Goal: Task Accomplishment & Management: Complete application form

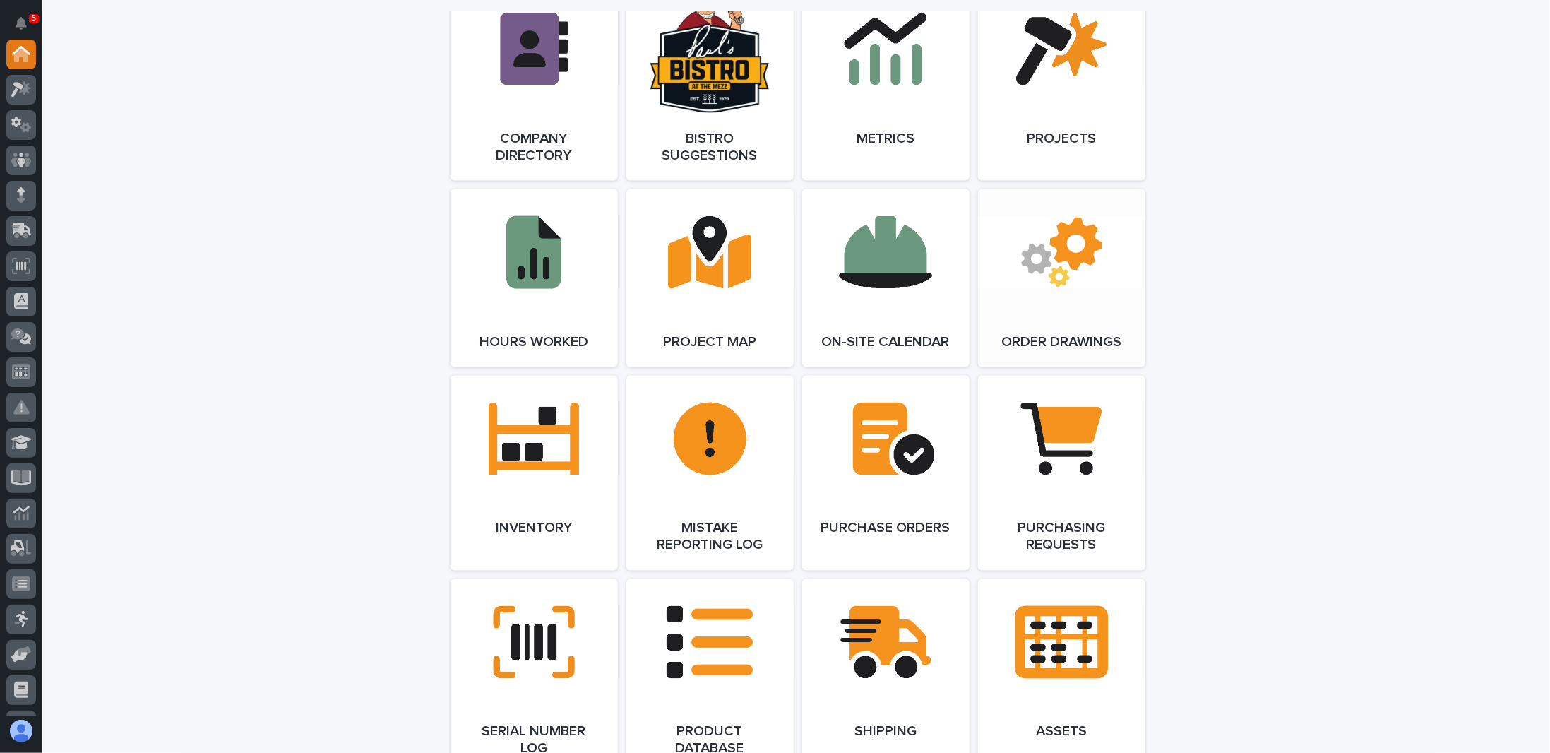
scroll to position [1412, 0]
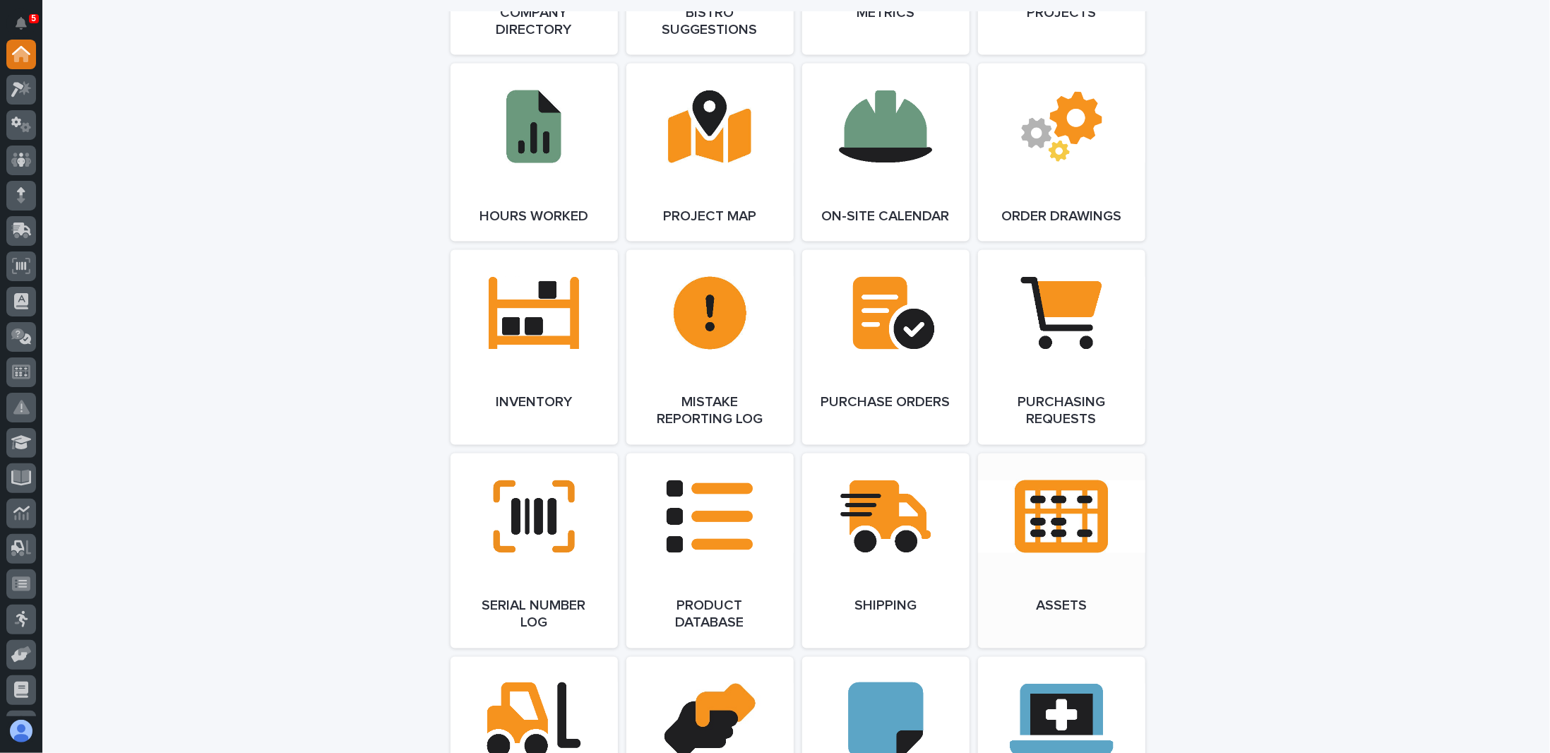
click at [1060, 515] on link "Open Link" at bounding box center [1061, 550] width 167 height 195
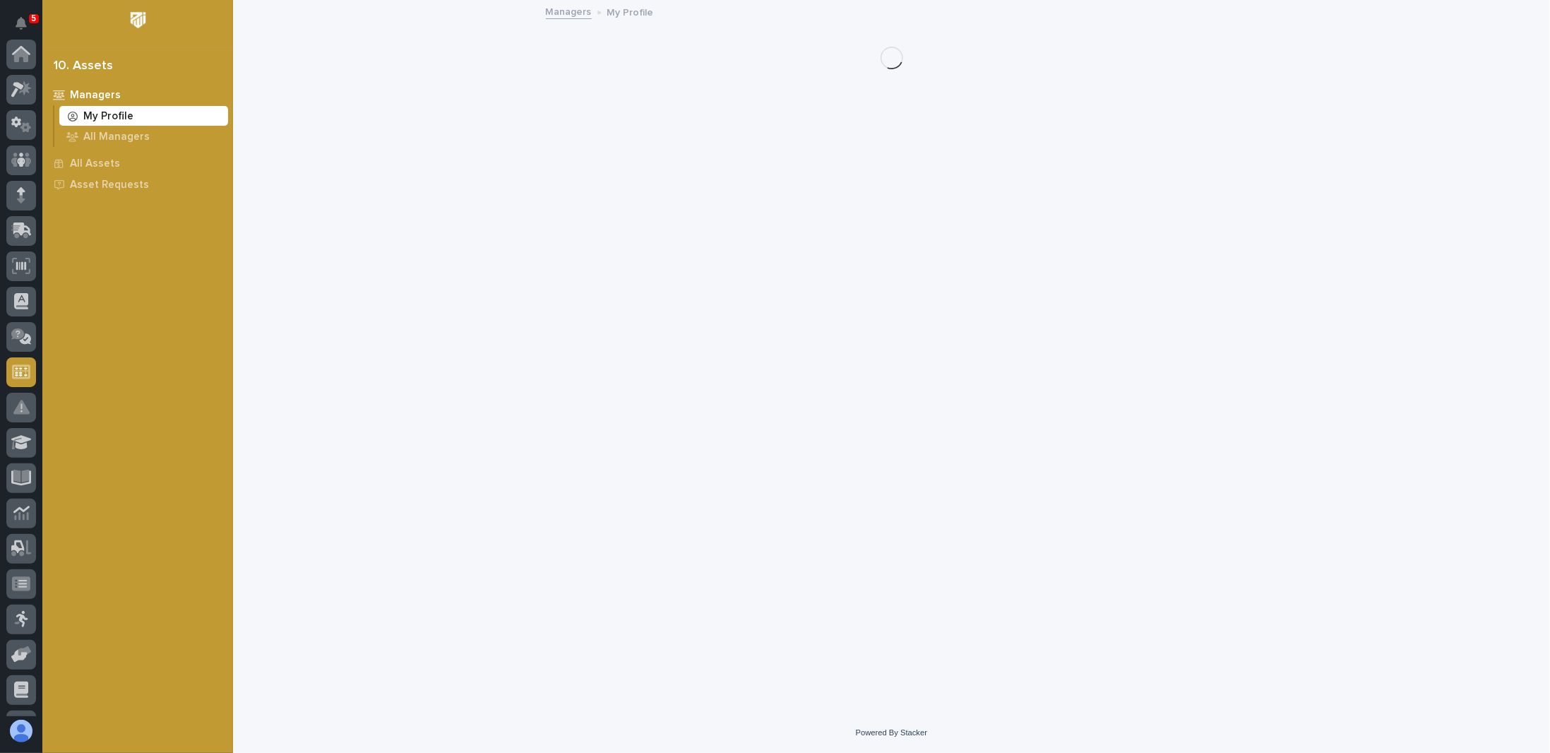
scroll to position [206, 0]
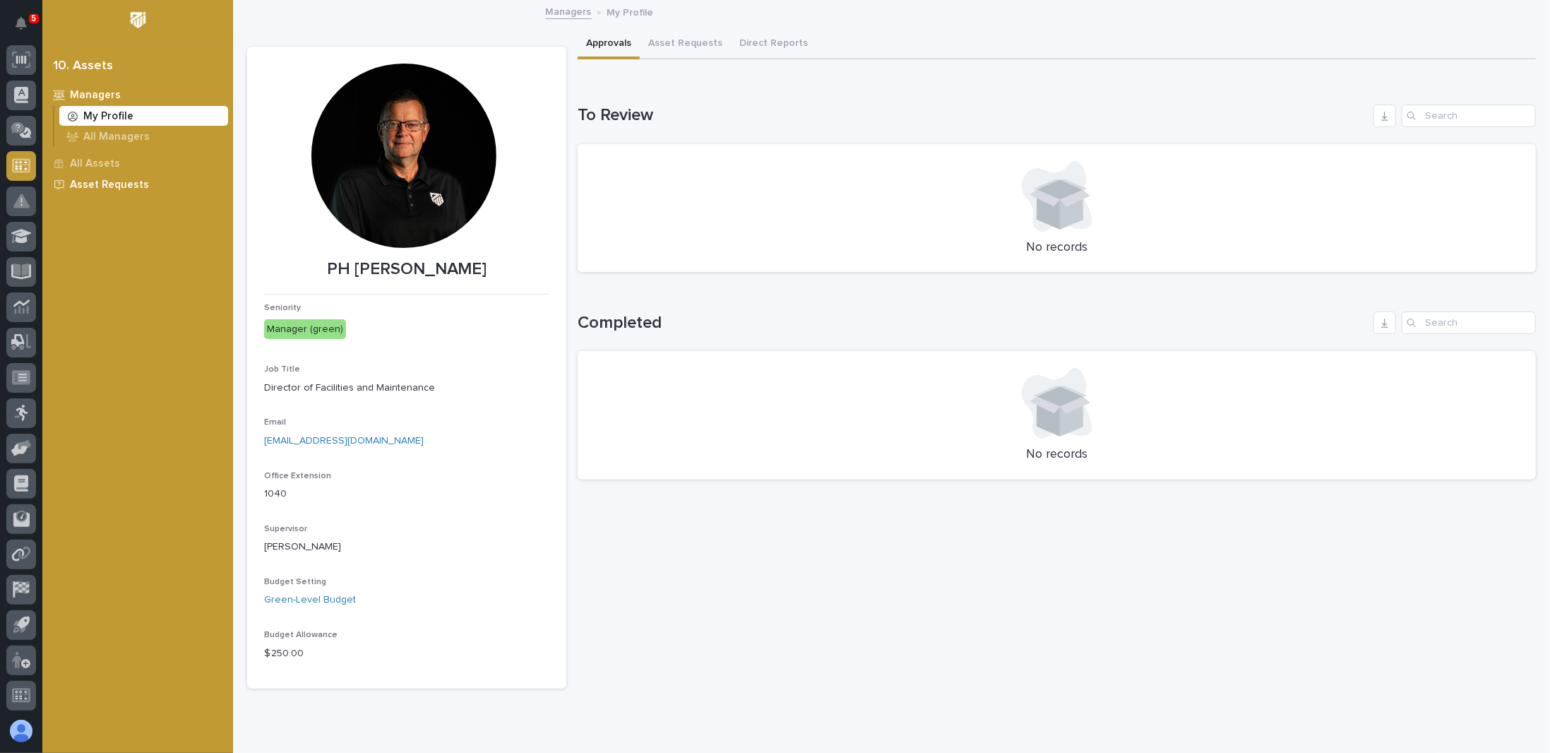
click at [76, 181] on p "Asset Requests" at bounding box center [109, 185] width 79 height 13
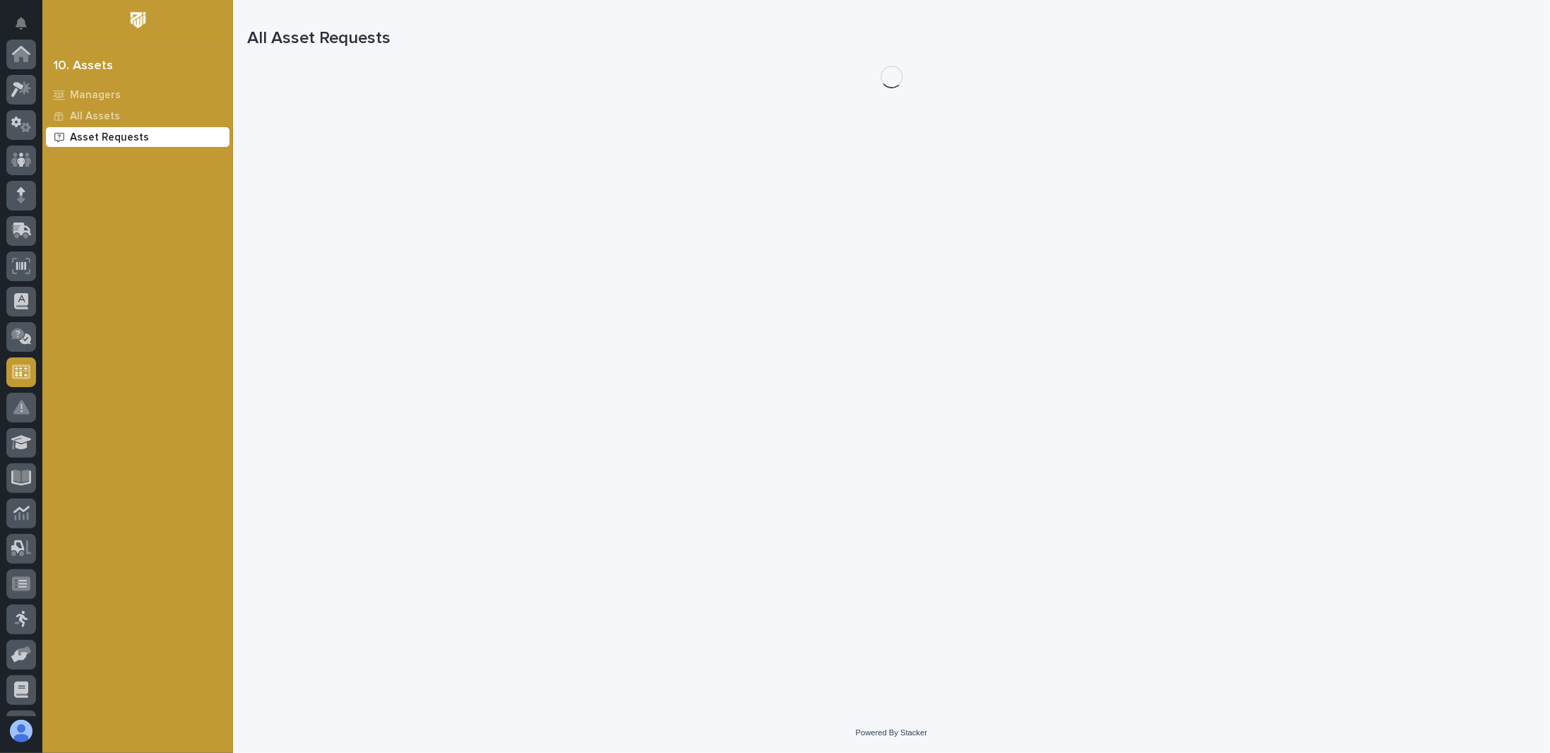
scroll to position [206, 0]
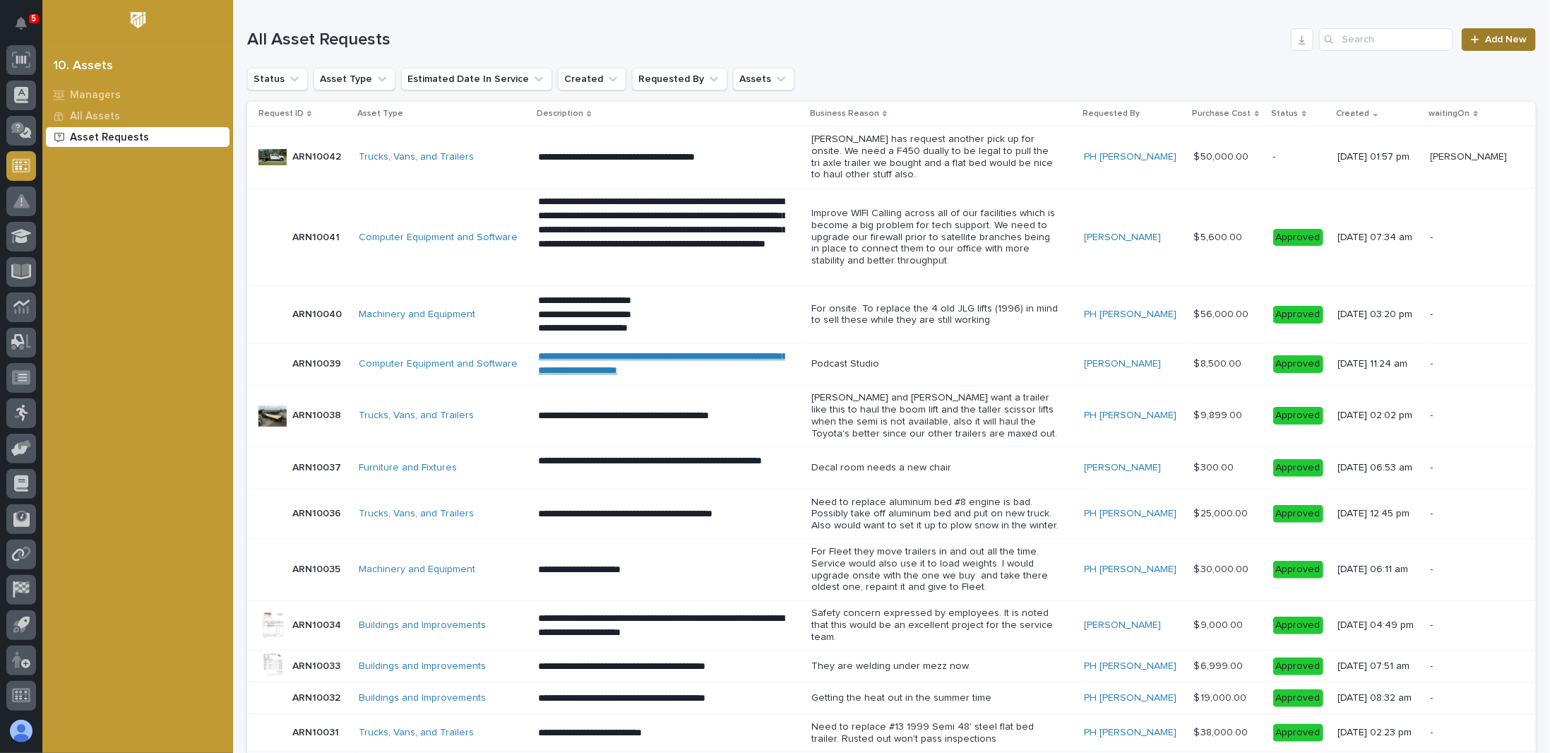
click at [1488, 35] on span "Add New" at bounding box center [1506, 40] width 42 height 10
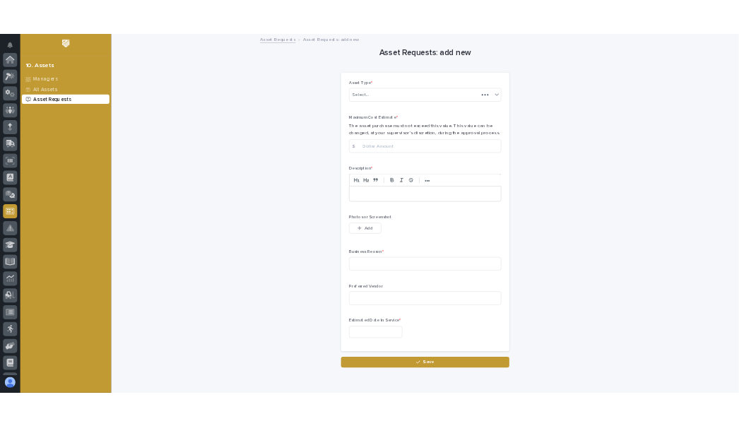
scroll to position [206, 0]
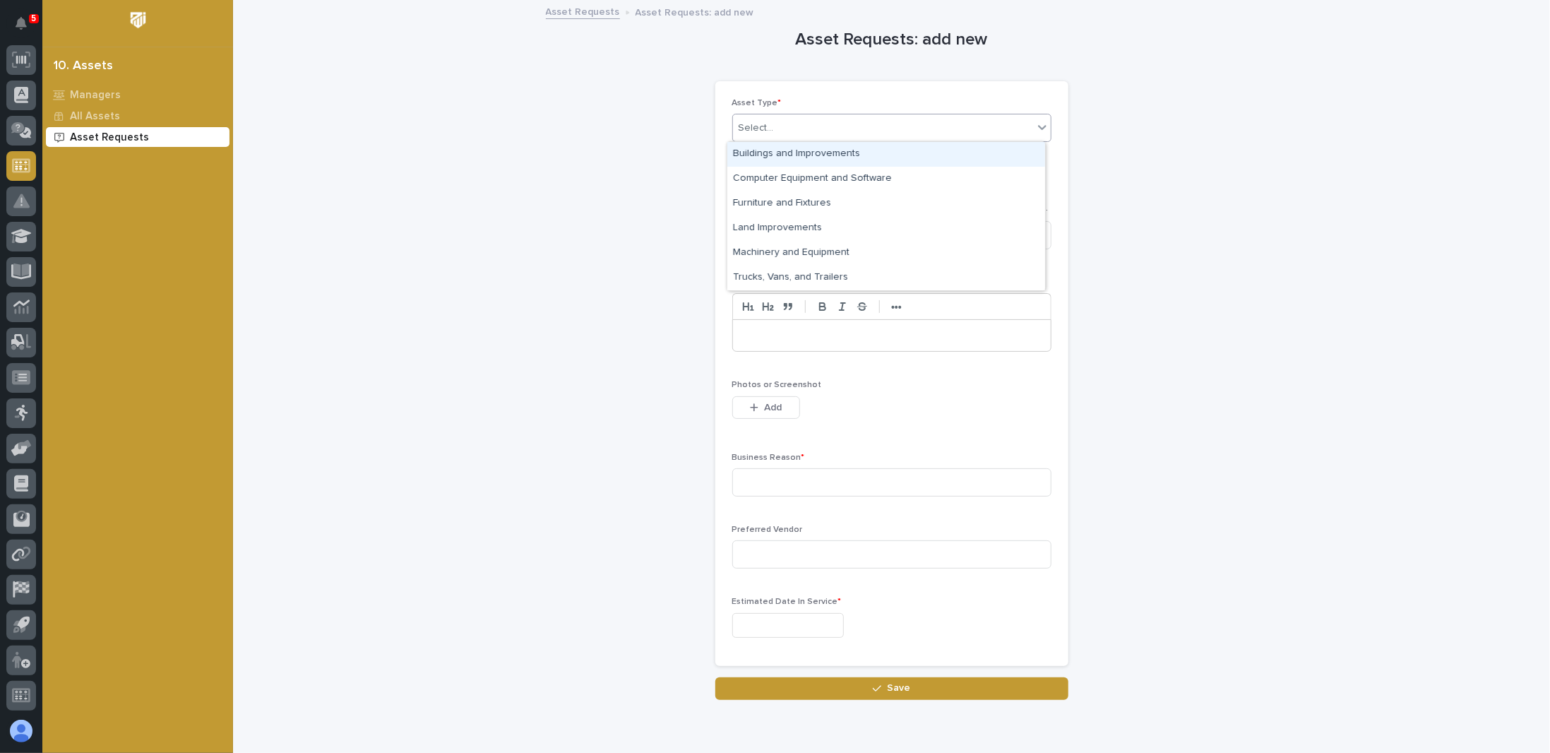
click at [856, 127] on div "Select..." at bounding box center [883, 127] width 300 height 23
click at [778, 279] on div "Trucks, Vans, and Trailers" at bounding box center [886, 277] width 318 height 25
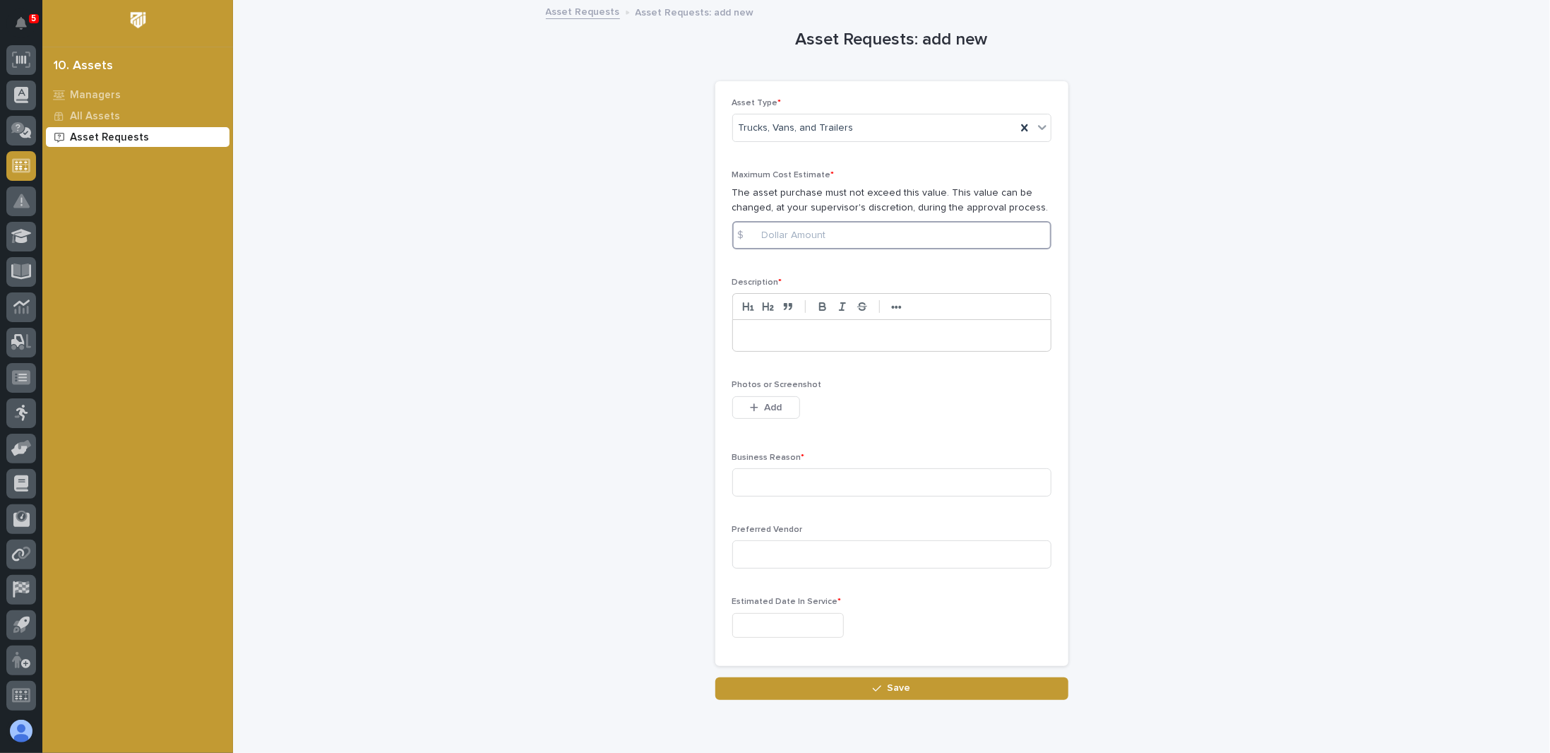
click at [786, 239] on input at bounding box center [891, 235] width 319 height 28
type input "6"
type input "70000"
click at [777, 341] on p at bounding box center [891, 335] width 297 height 14
click at [782, 476] on input at bounding box center [891, 482] width 319 height 28
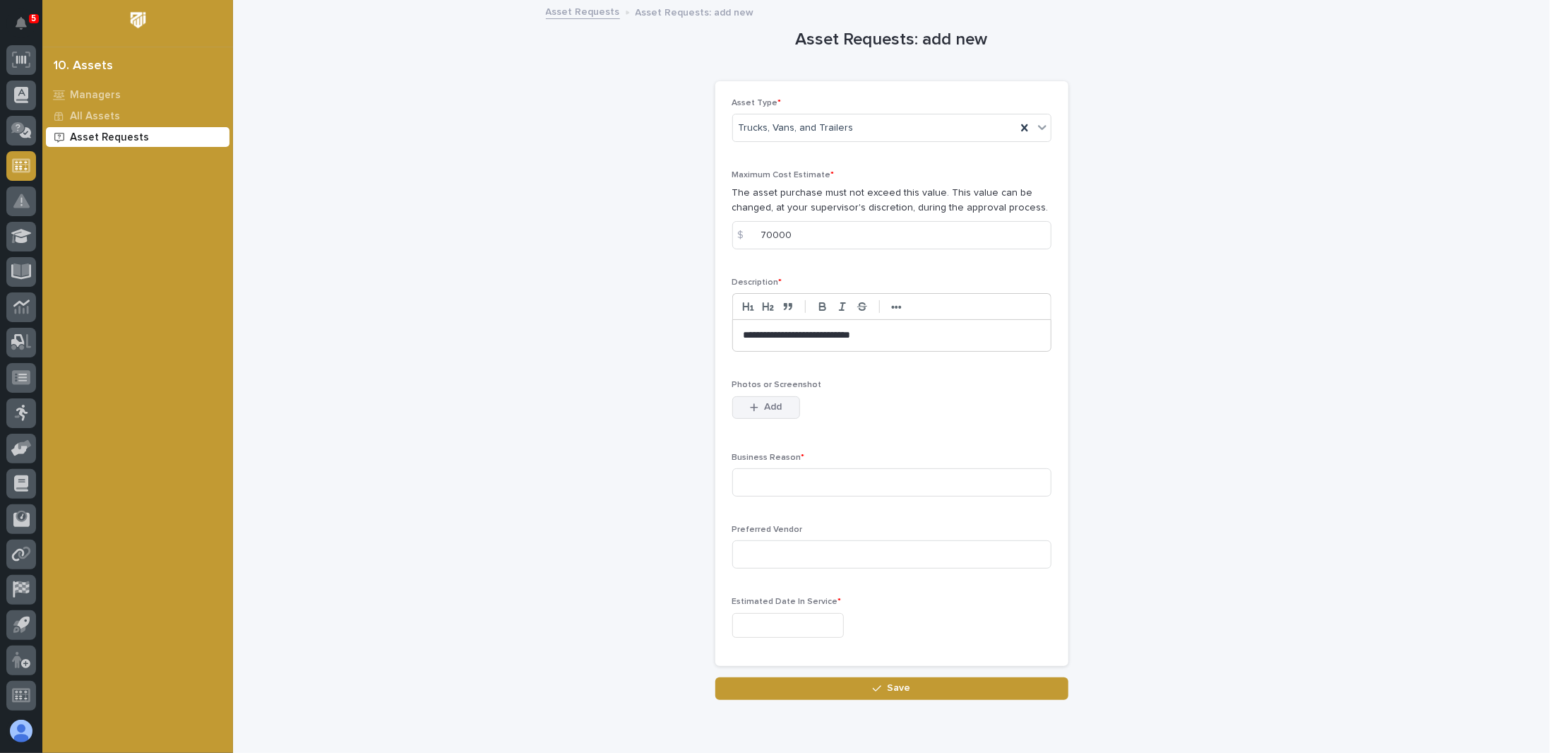
click at [771, 402] on span "Add" at bounding box center [773, 406] width 18 height 13
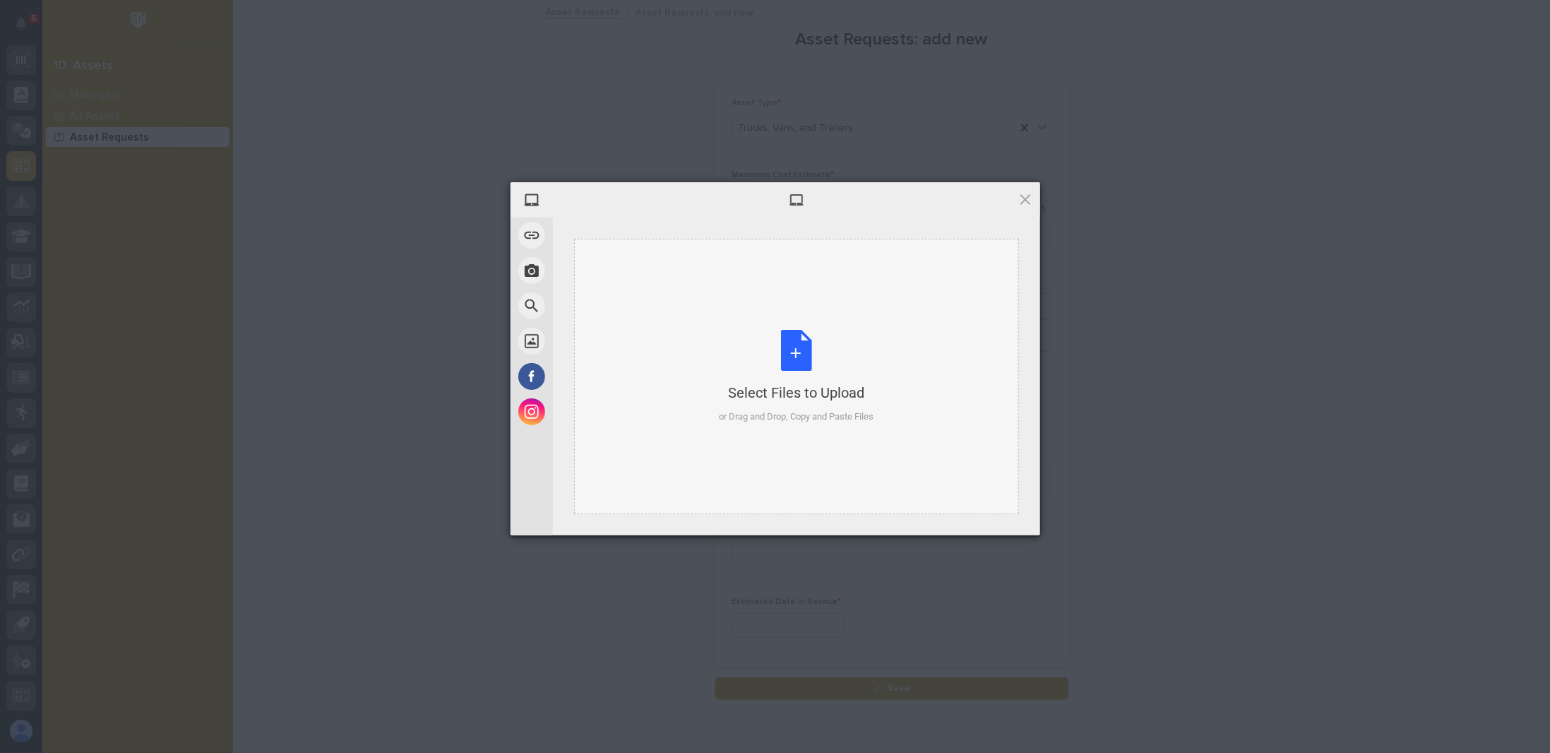
click at [800, 358] on div "Select Files to Upload or Drag and Drop, Copy and Paste Files" at bounding box center [796, 377] width 155 height 94
click at [1022, 201] on span at bounding box center [1025, 199] width 16 height 16
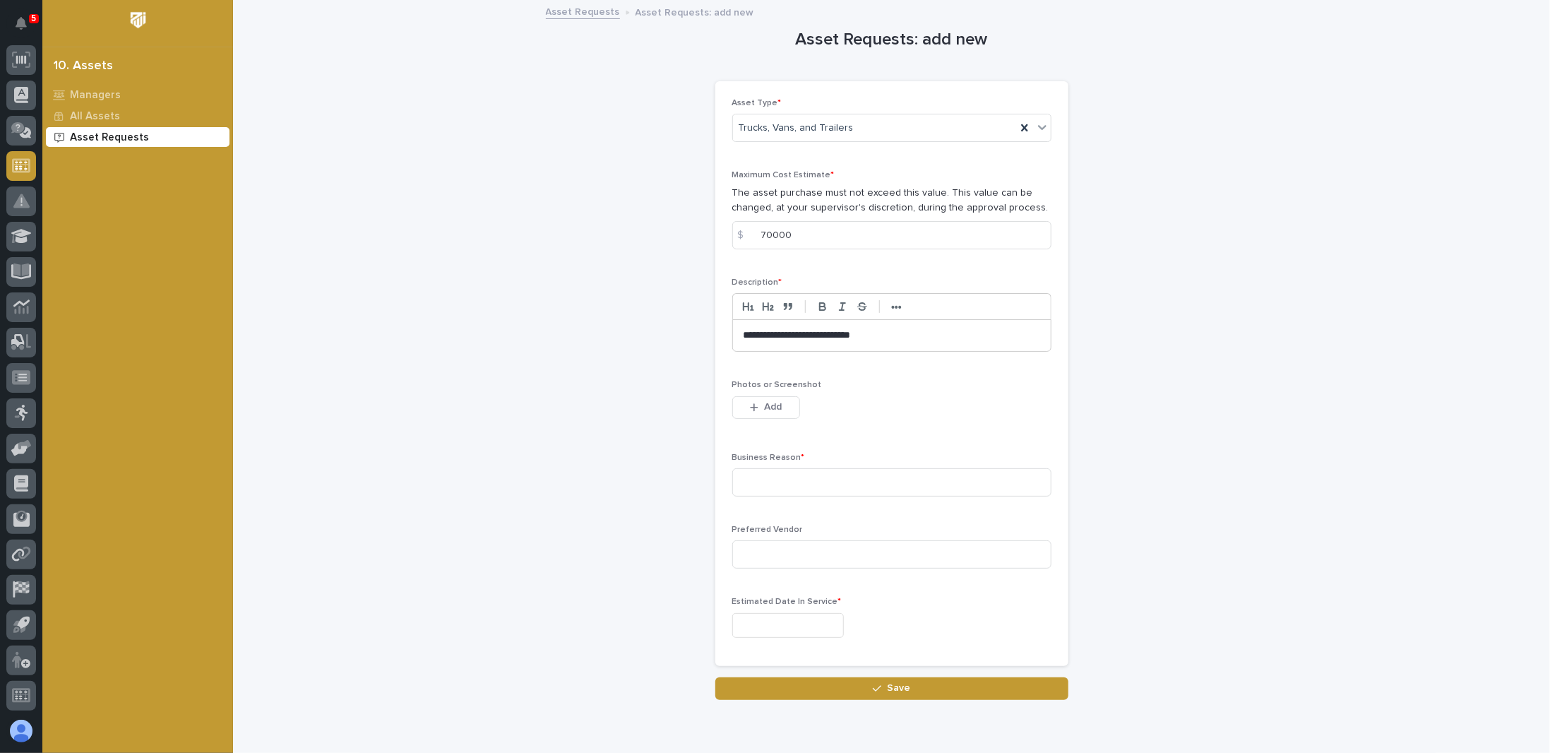
click at [769, 388] on p "Photos or Screenshot" at bounding box center [891, 385] width 319 height 10
click at [769, 403] on span "Add" at bounding box center [773, 406] width 18 height 13
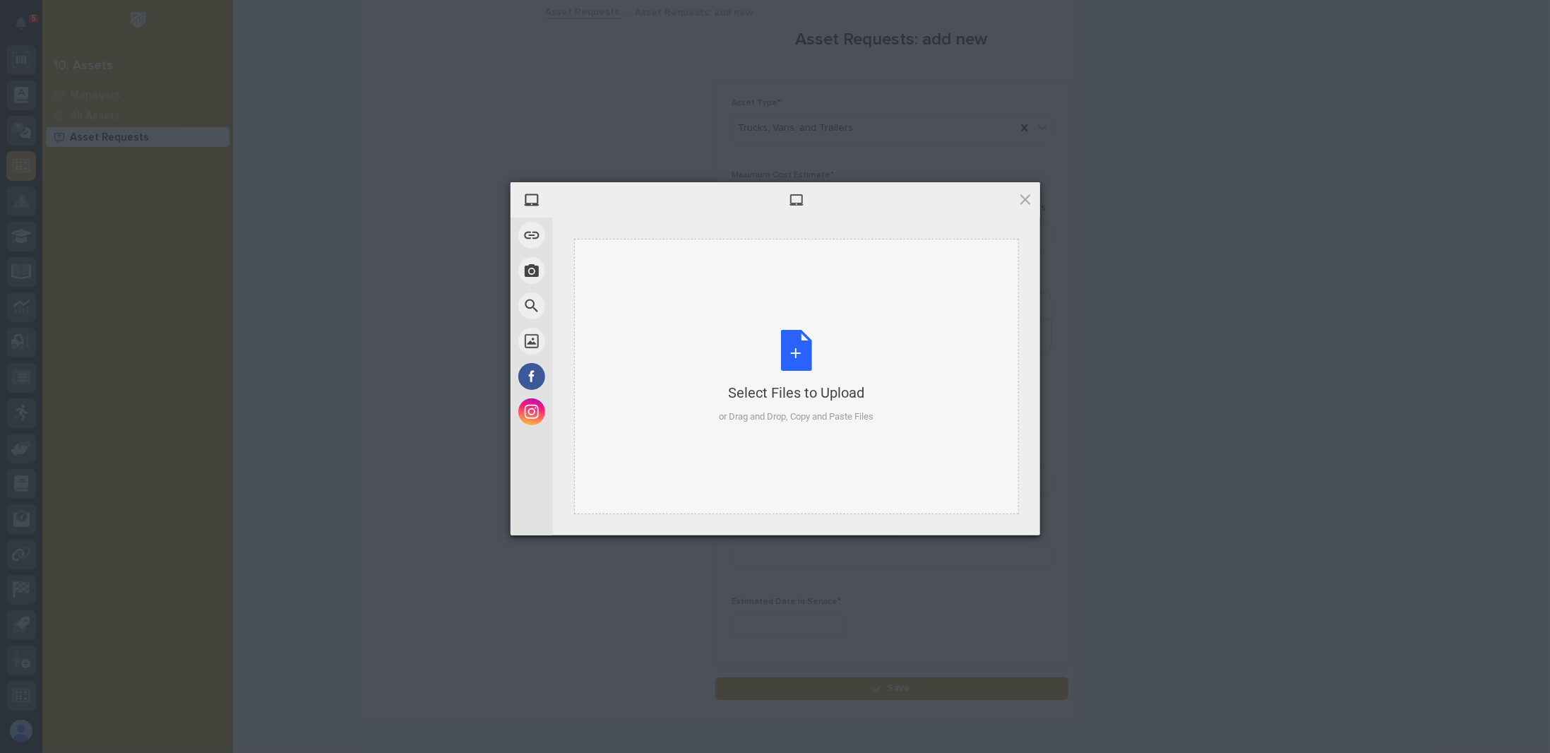
click at [789, 364] on div "Select Files to Upload or Drag and Drop, Copy and Paste Files" at bounding box center [796, 377] width 155 height 94
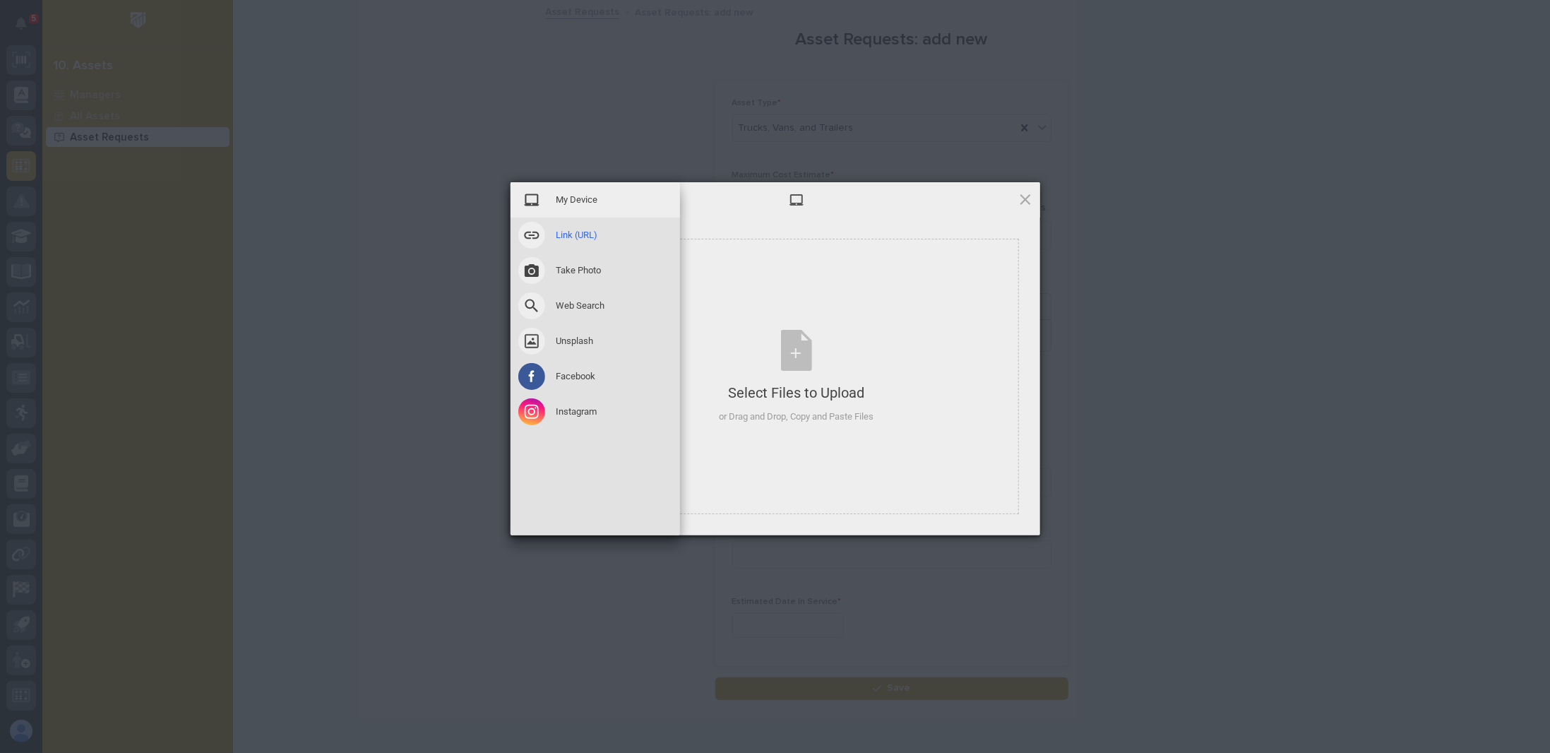
click at [538, 234] on span at bounding box center [531, 235] width 27 height 27
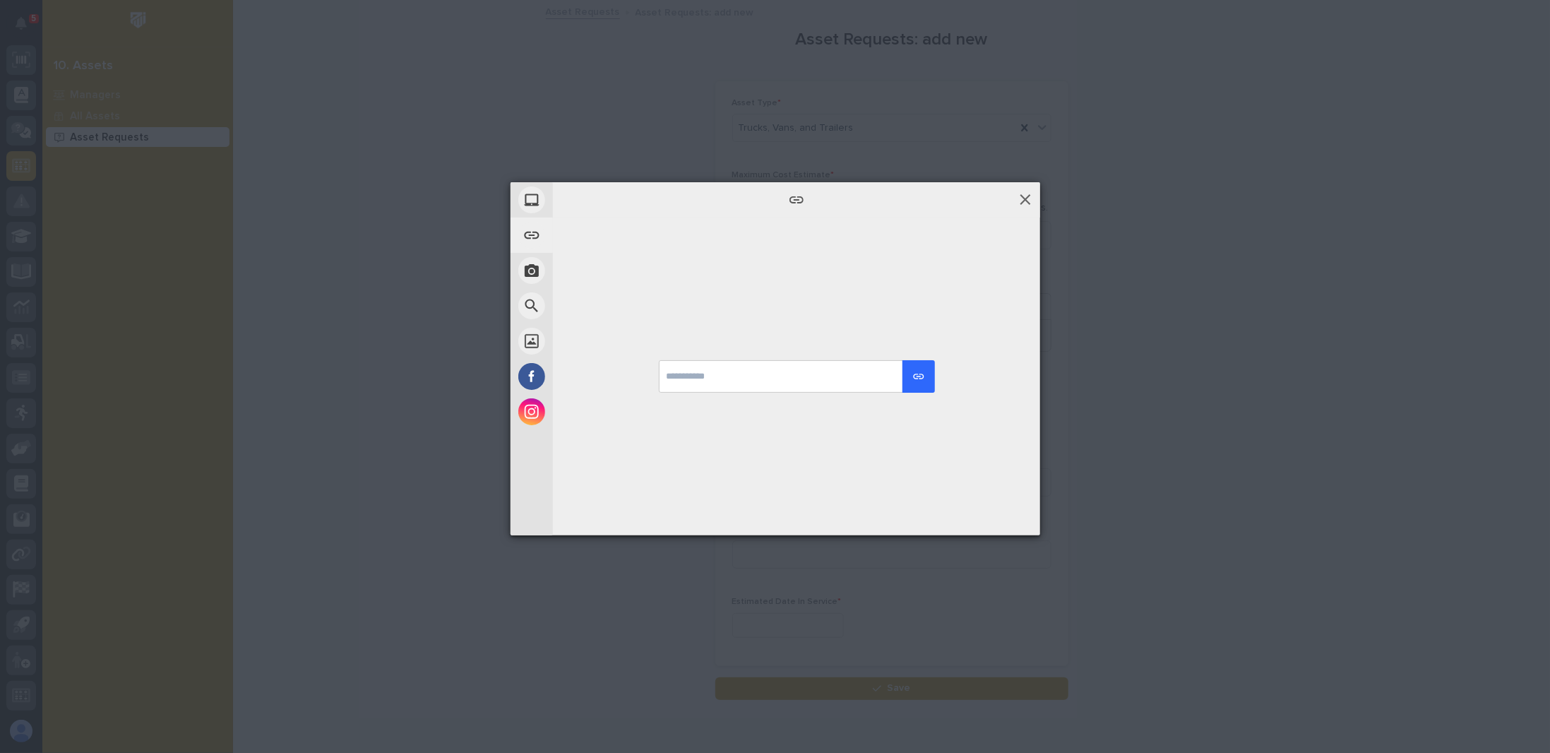
click at [1023, 201] on span at bounding box center [1025, 199] width 16 height 16
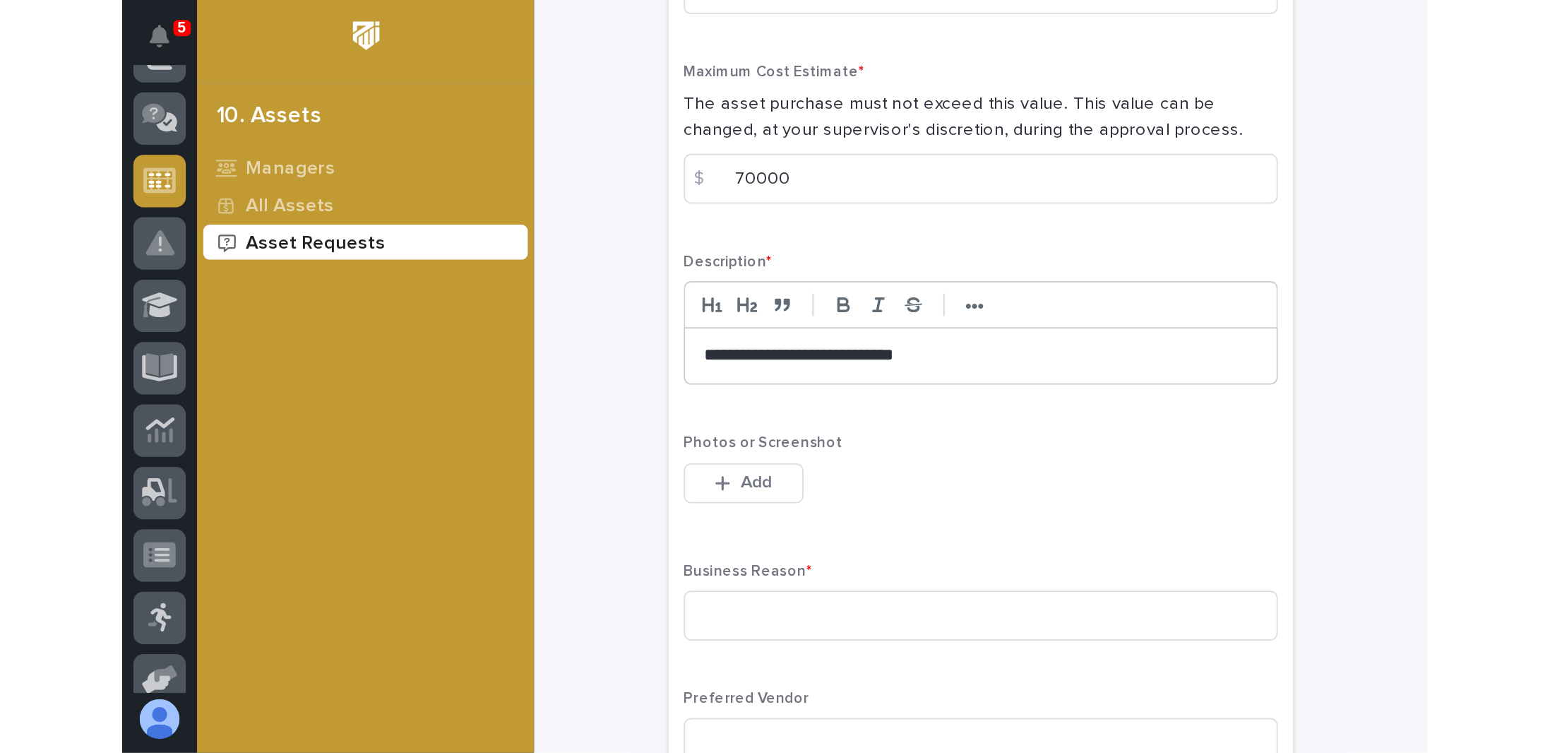
scroll to position [282, 0]
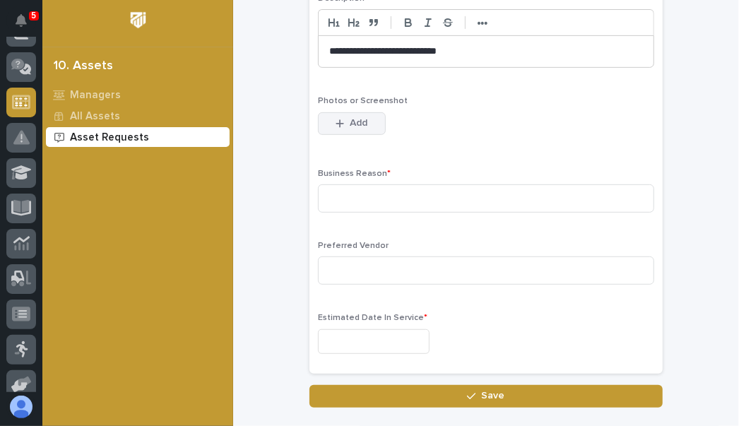
click at [364, 119] on button "Add" at bounding box center [352, 123] width 68 height 23
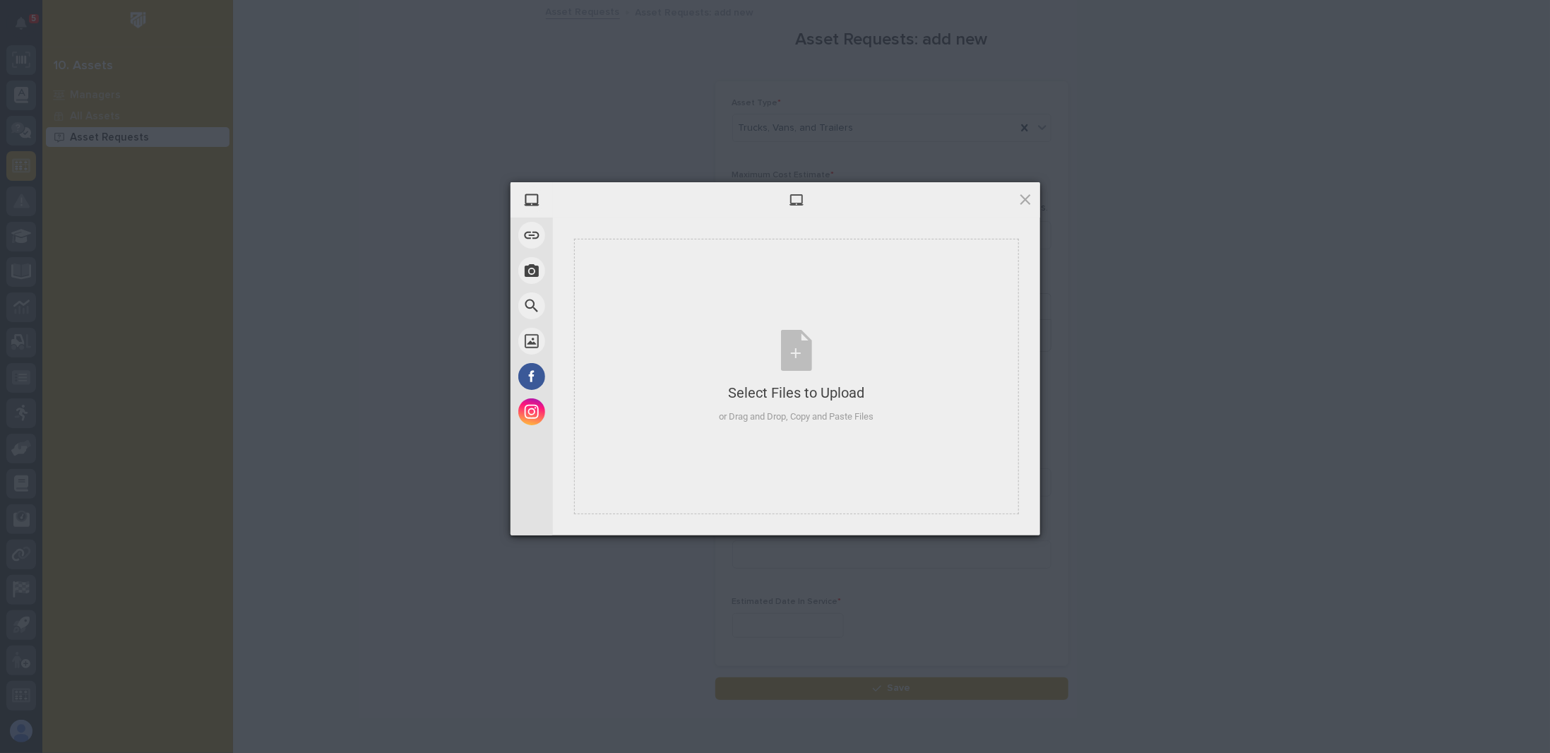
scroll to position [206, 0]
click at [1024, 201] on span at bounding box center [1025, 199] width 16 height 16
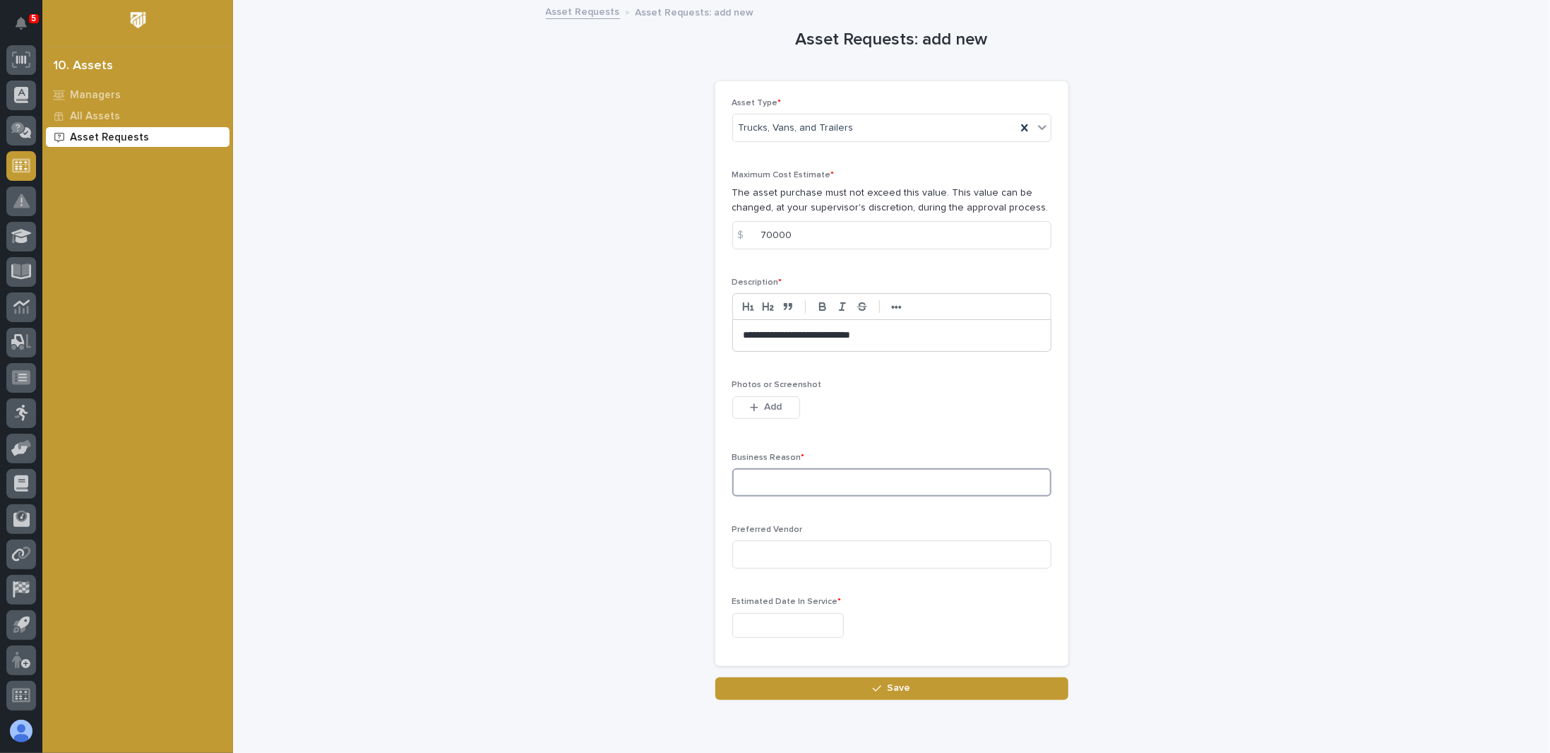
click at [775, 478] on input at bounding box center [891, 482] width 319 height 28
click at [1032, 478] on input "Need to replace Ikes truck ASAP His truck frame cracked the second time" at bounding box center [891, 482] width 319 height 28
type input "Need to replace Ikes truck ASAP His truck frame cracked the second time. May re…"
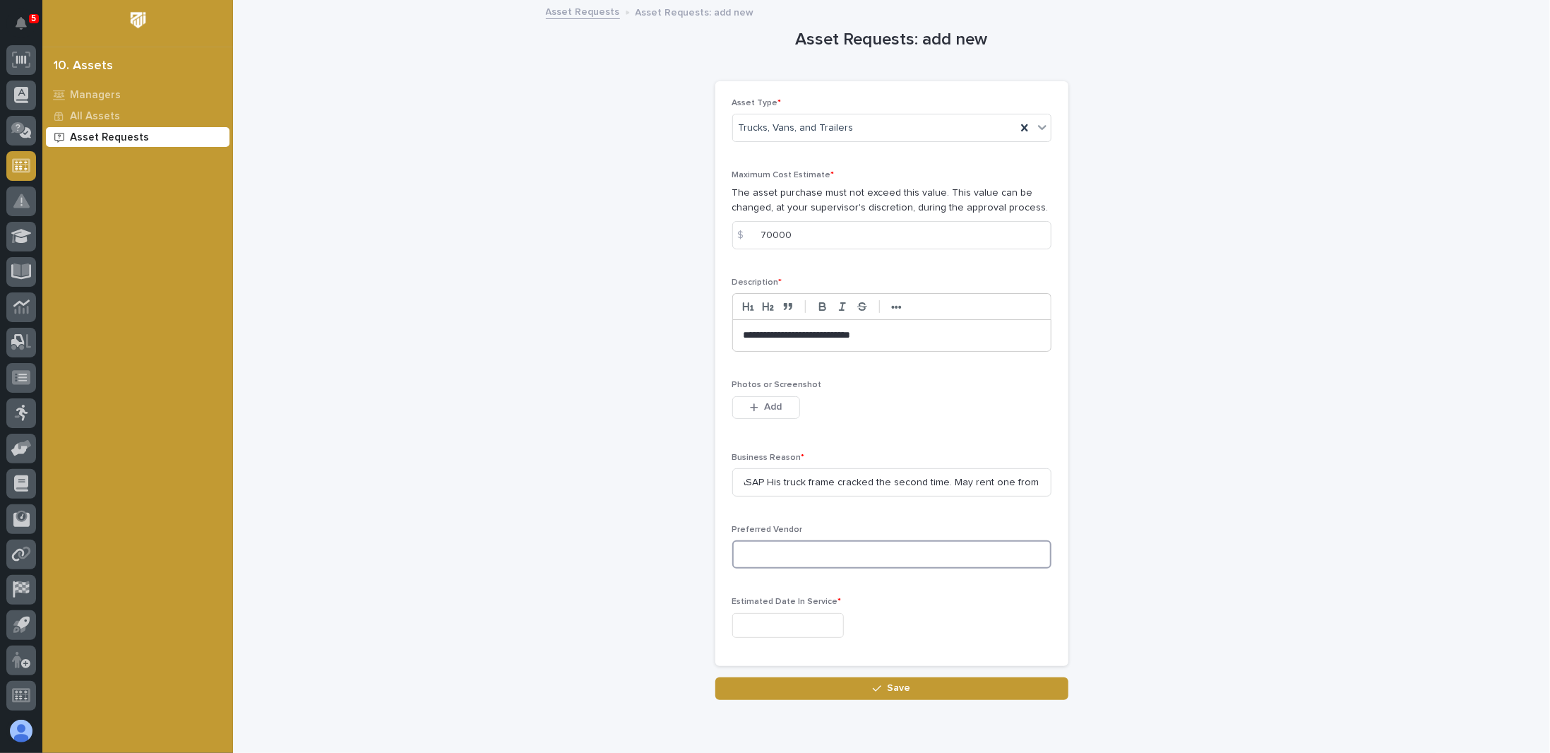
click at [775, 551] on input at bounding box center [891, 554] width 319 height 28
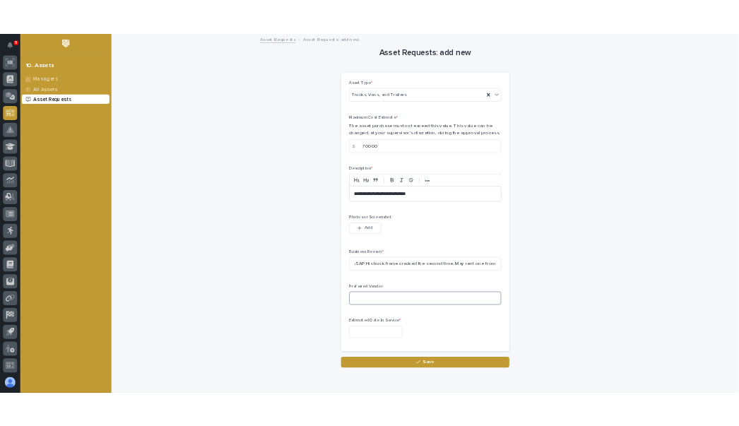
scroll to position [0, 0]
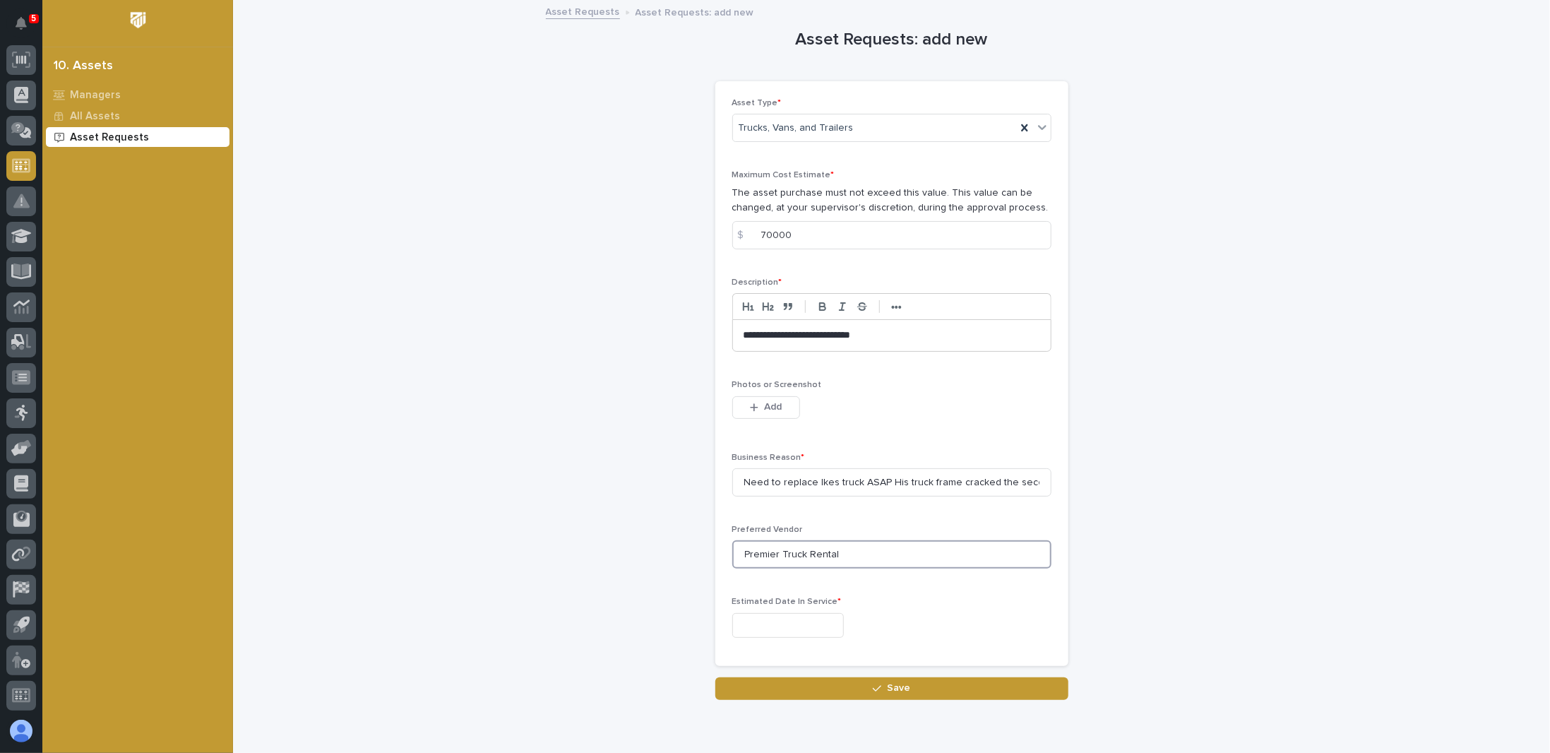
type input "Premier Truck Rental"
click at [771, 628] on input "text" at bounding box center [788, 625] width 112 height 25
click at [820, 508] on div "17" at bounding box center [819, 507] width 19 height 19
type input "**********"
click at [770, 401] on span "Add" at bounding box center [773, 406] width 18 height 13
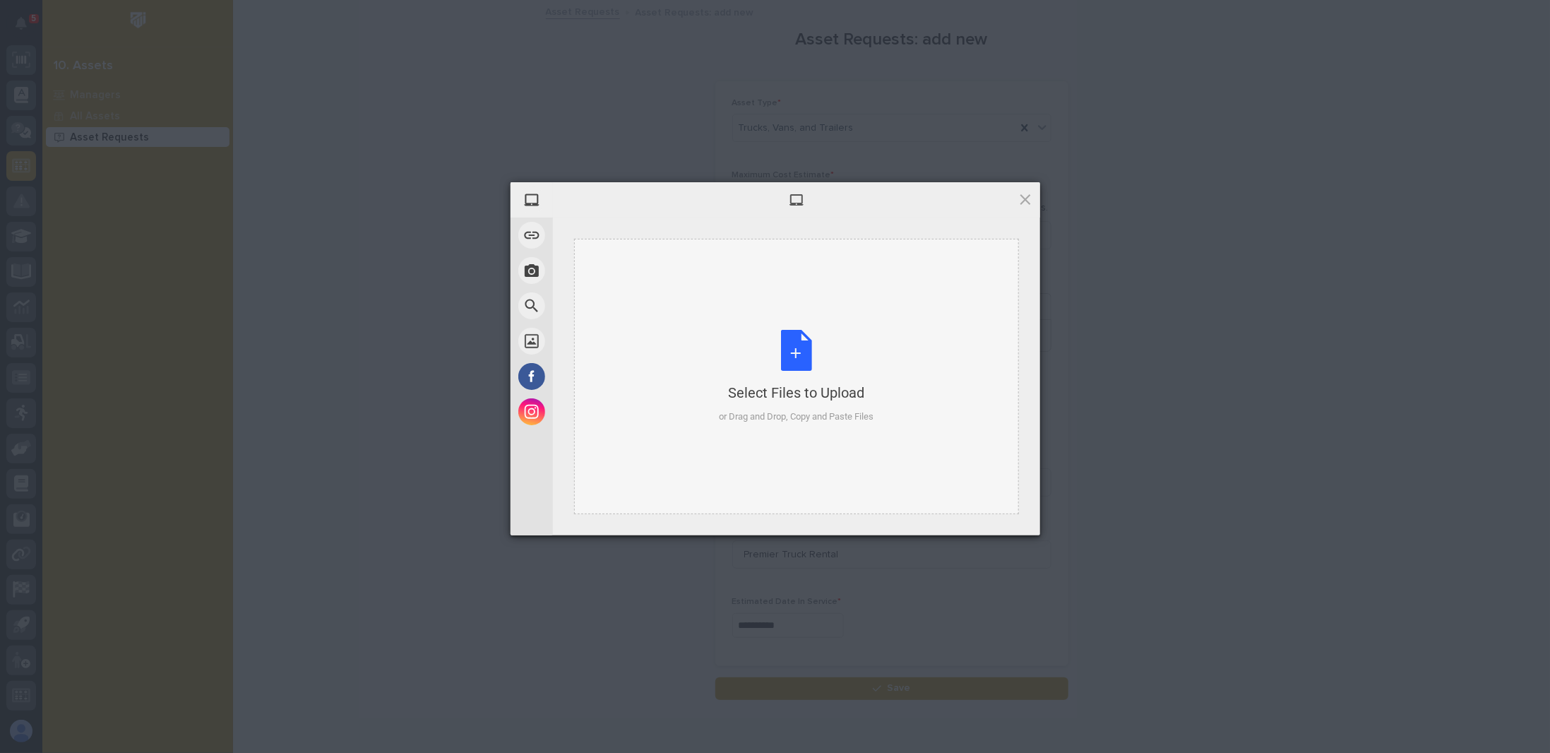
click at [790, 363] on div "Select Files to Upload or Drag and Drop, Copy and Paste Files" at bounding box center [796, 377] width 155 height 94
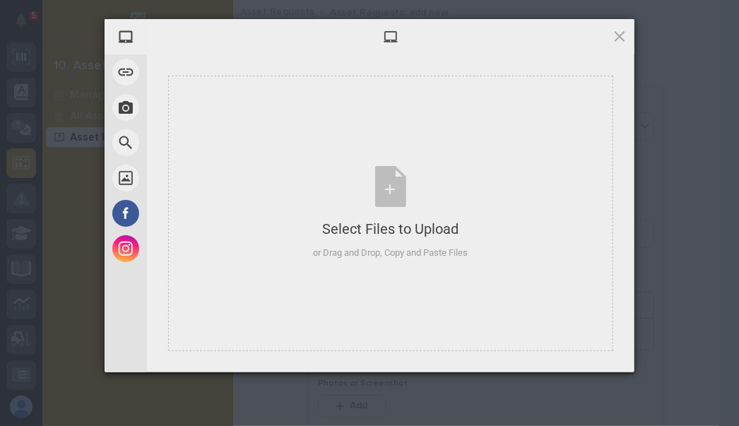
scroll to position [267, 0]
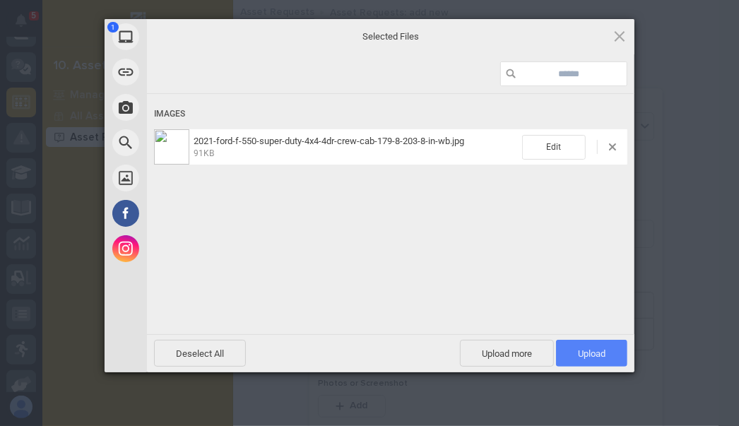
click at [586, 352] on span "Upload 1" at bounding box center [592, 353] width 28 height 11
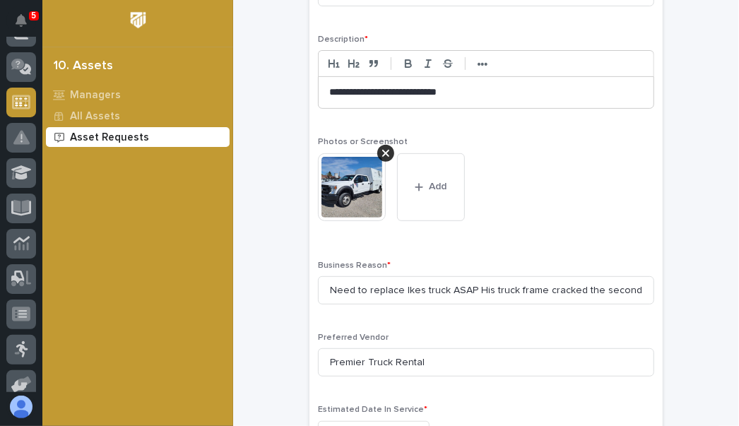
scroll to position [282, 0]
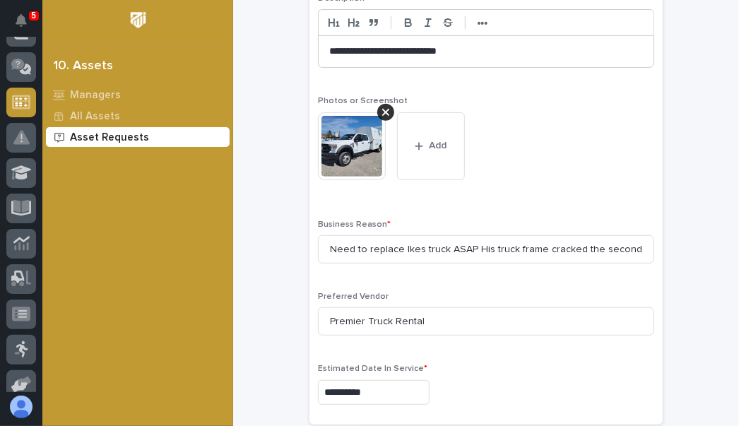
click at [352, 143] on img at bounding box center [352, 146] width 68 height 68
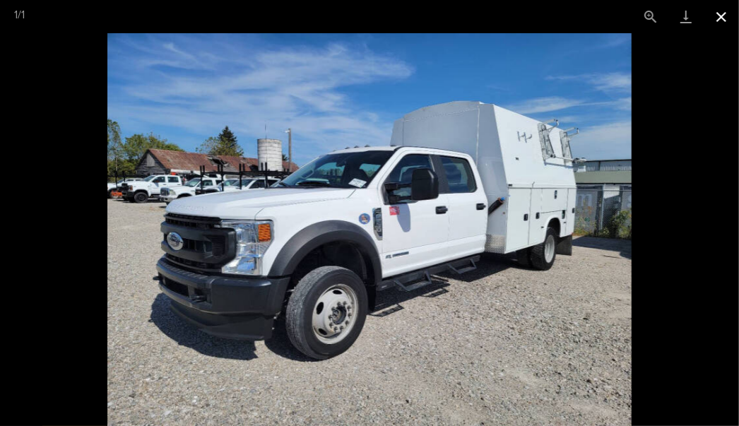
click at [722, 13] on button "Close gallery" at bounding box center [720, 16] width 35 height 33
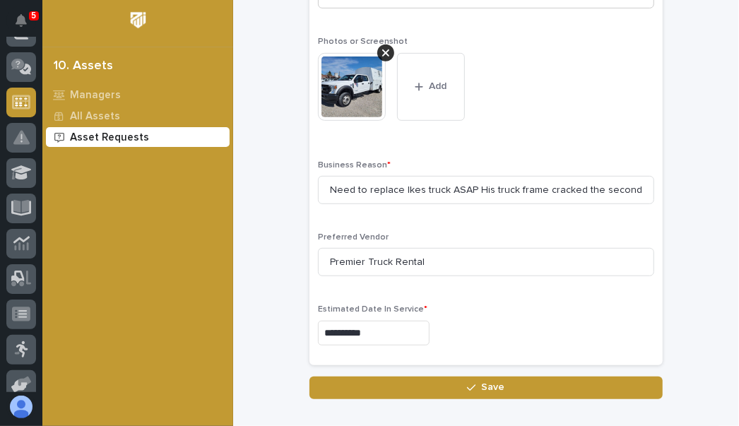
scroll to position [422, 0]
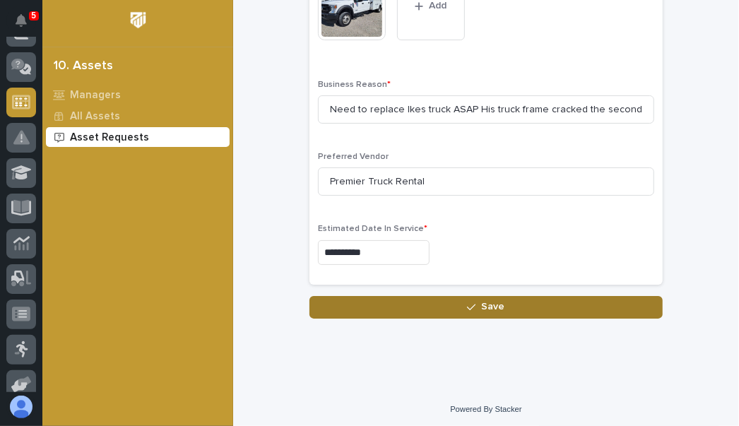
click at [498, 303] on span "Save" at bounding box center [493, 306] width 23 height 13
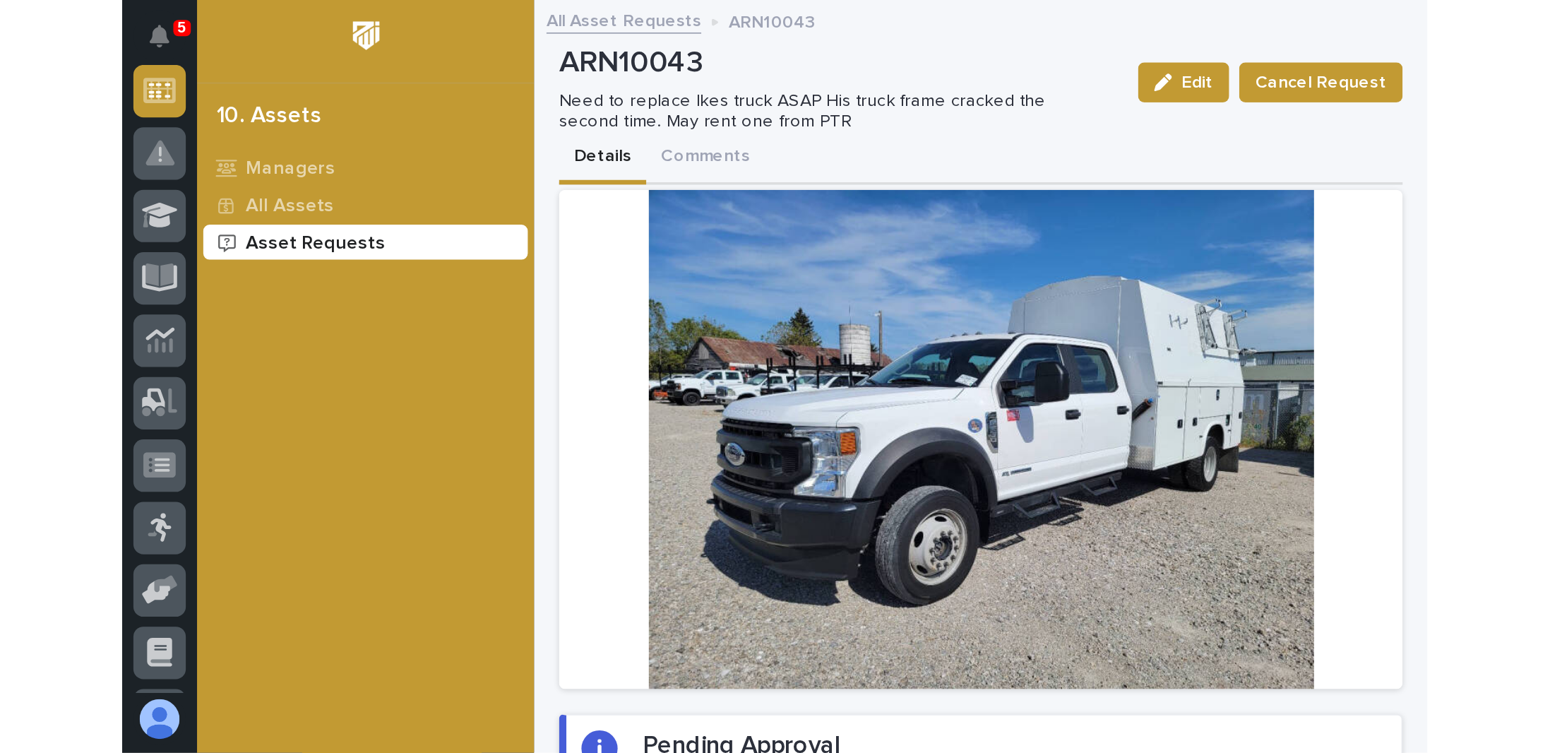
scroll to position [206, 0]
